Goal: Task Accomplishment & Management: Manage account settings

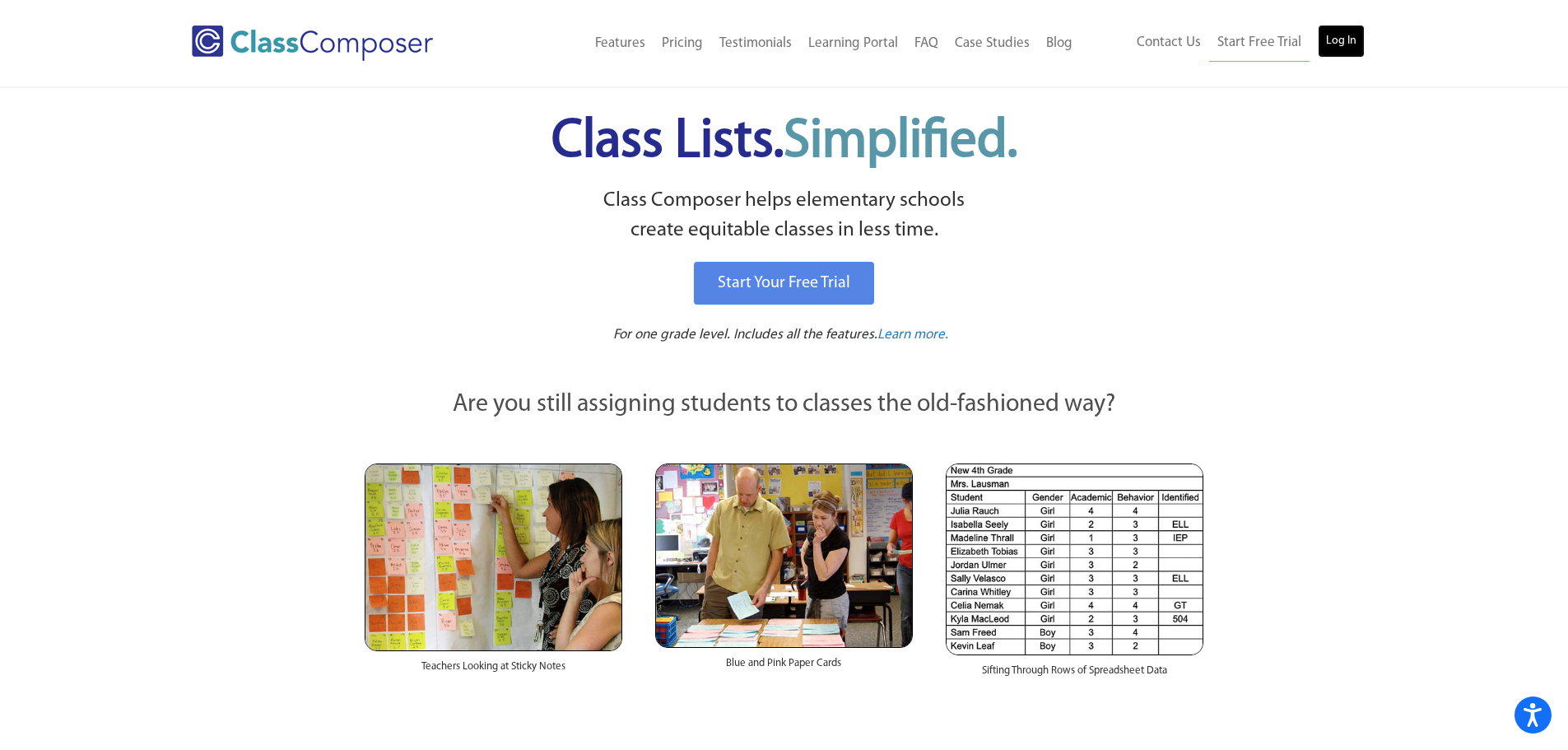
click at [1343, 36] on link "Log In" at bounding box center [1341, 41] width 47 height 33
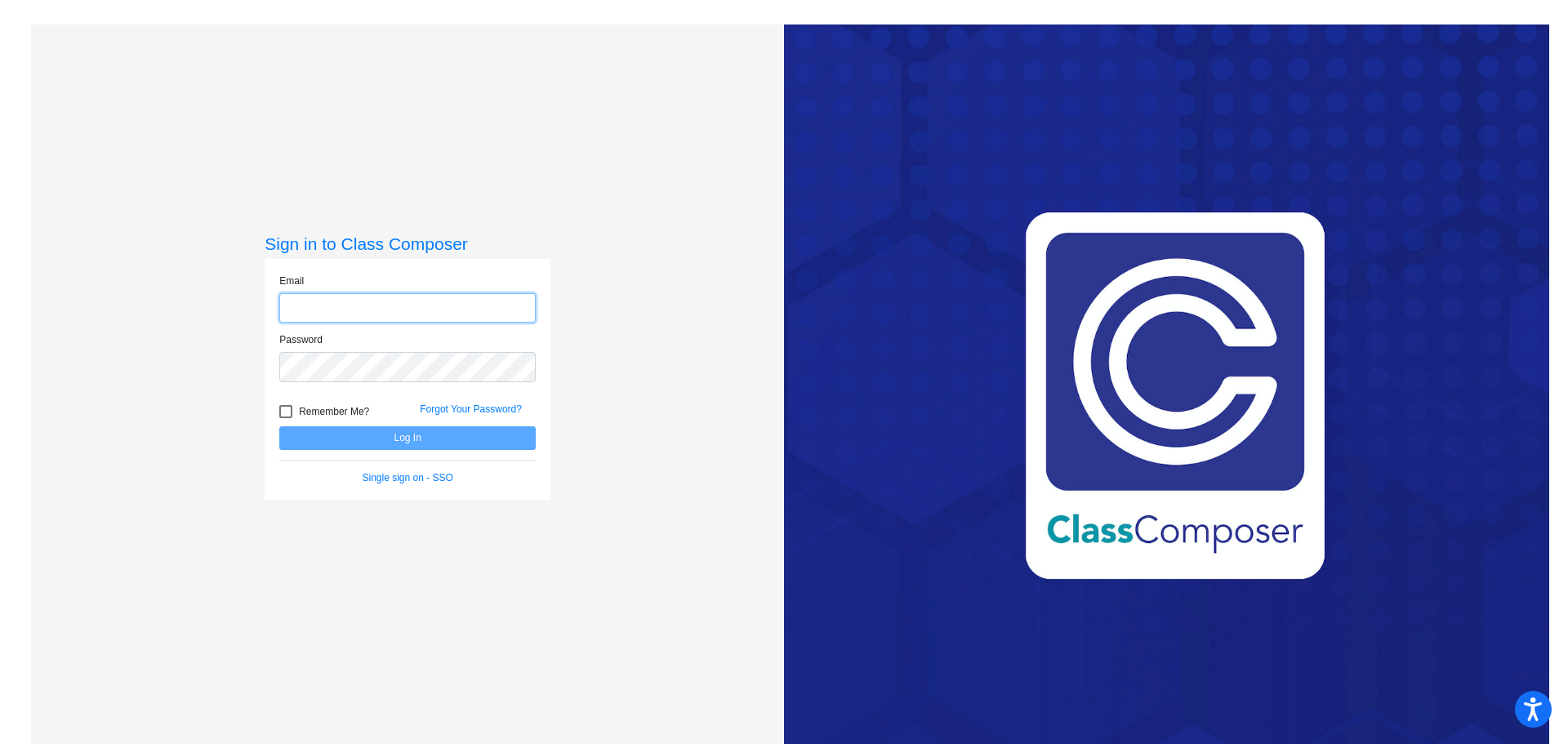
type input "lcombs@cvs.k12.mi.us"
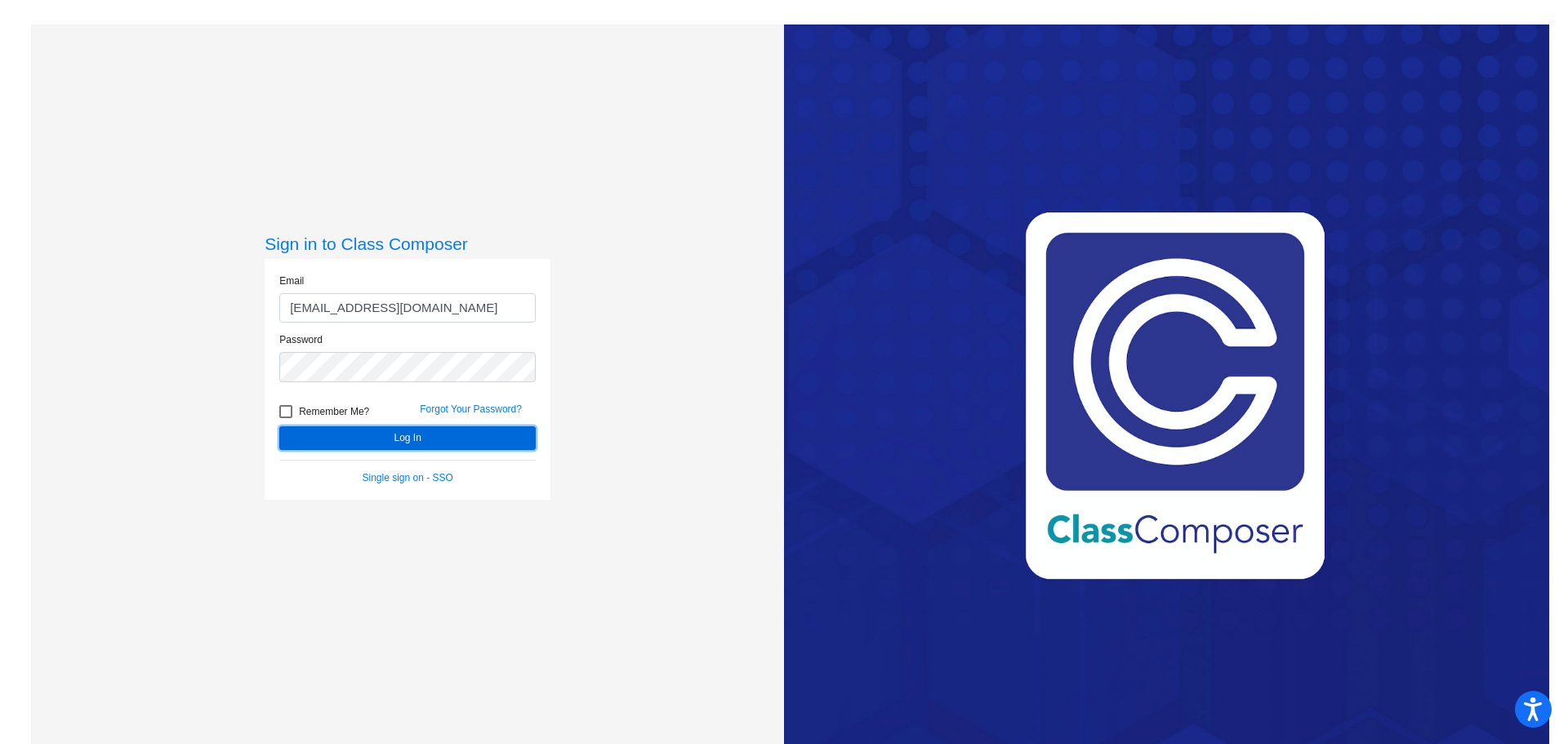
click at [415, 436] on button "Log In" at bounding box center [407, 438] width 257 height 24
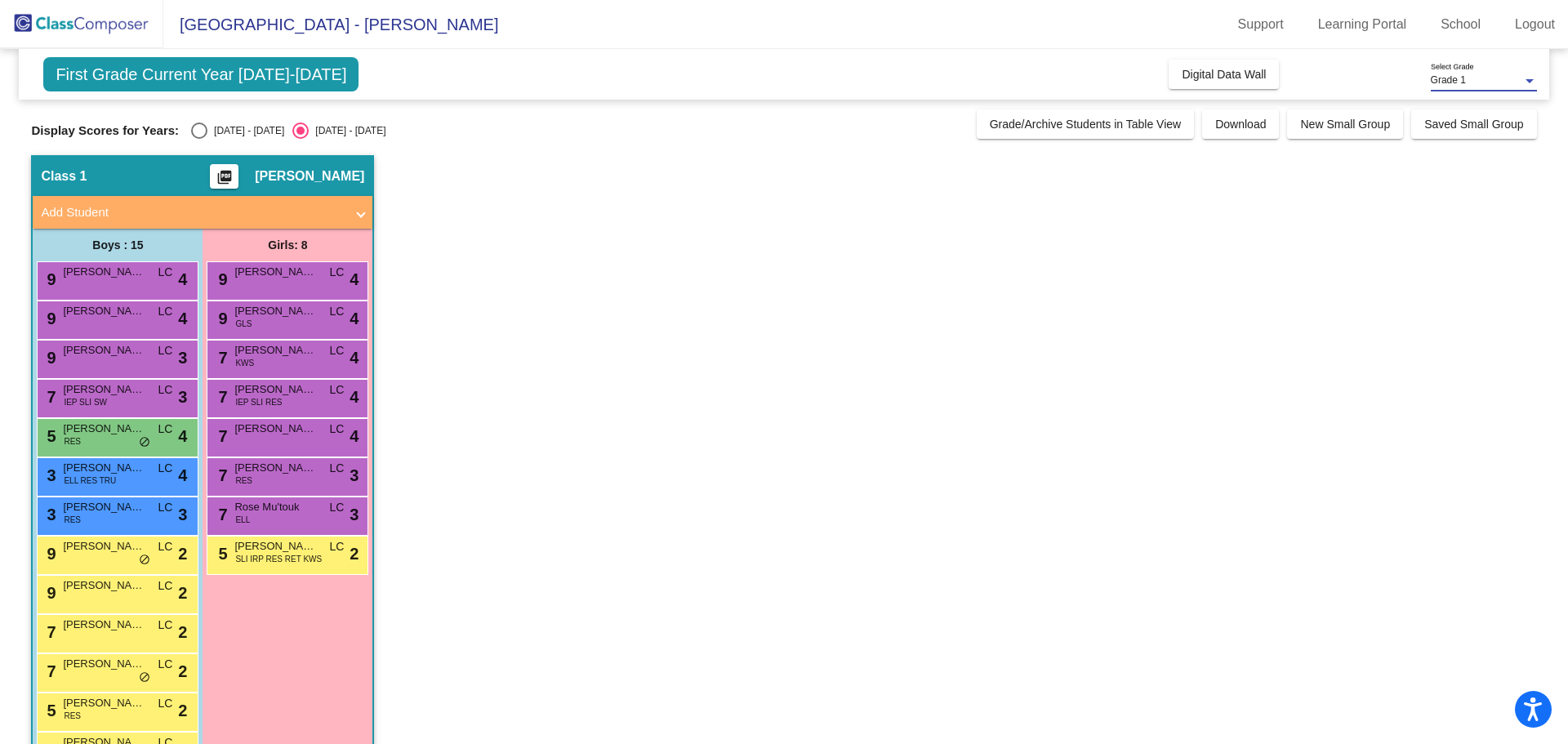
click at [1504, 75] on div "Grade 1" at bounding box center [1476, 81] width 92 height 12
click at [1474, 86] on span "Grade 1" at bounding box center [1484, 81] width 106 height 29
click at [1334, 89] on div "Incoming Digital Data Wall" at bounding box center [1346, 74] width 355 height 29
click at [1466, 19] on link "School" at bounding box center [1461, 24] width 67 height 26
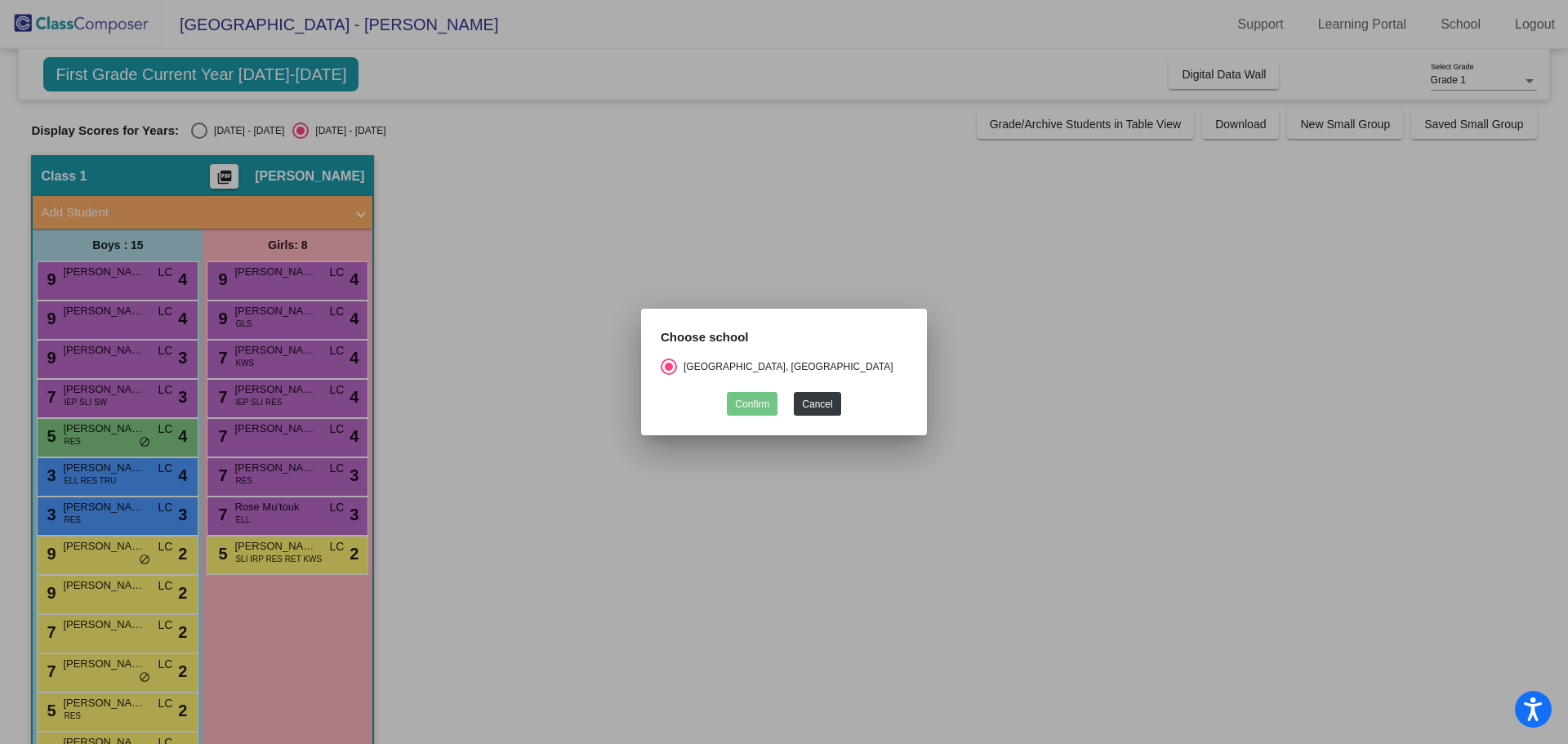
click at [801, 391] on div "Confirm Cancel" at bounding box center [784, 400] width 247 height 32
click at [834, 409] on button "Cancel" at bounding box center [817, 403] width 46 height 24
